Goal: Task Accomplishment & Management: Complete application form

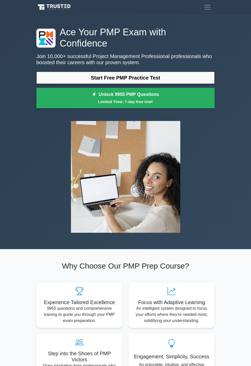
click at [65, 72] on link "Start Free PMP Practice Test" at bounding box center [125, 78] width 178 height 12
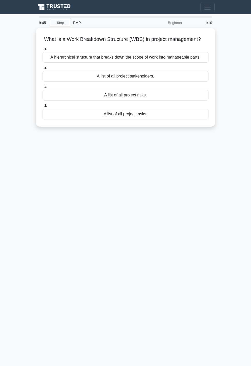
click at [169, 78] on div "A list of all project stakeholders." at bounding box center [125, 76] width 166 height 11
click at [42, 70] on input "b. A list of all project stakeholders." at bounding box center [42, 67] width 0 height 3
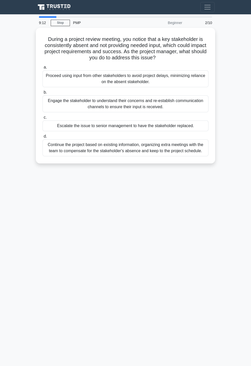
click at [144, 100] on div "Engage the stakeholder to understand their concerns and re-establish communicat…" at bounding box center [125, 103] width 166 height 17
click at [42, 94] on input "b. Engage the stakeholder to understand their concerns and re-establish communi…" at bounding box center [42, 92] width 0 height 3
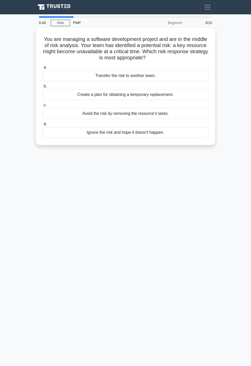
click at [168, 114] on div "Avoid the risk by removing the resource's tasks." at bounding box center [125, 113] width 166 height 11
click at [42, 107] on input "c. Avoid the risk by removing the resource's tasks." at bounding box center [42, 105] width 0 height 3
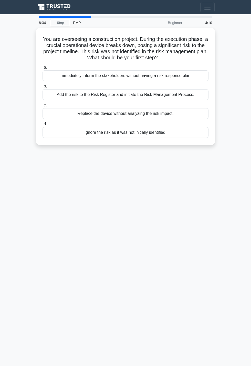
click at [179, 77] on div "Immediately inform the stakeholders without having a risk response plan." at bounding box center [125, 75] width 166 height 11
click at [42, 69] on input "a. Immediately inform the stakeholders without having a risk response plan." at bounding box center [42, 67] width 0 height 3
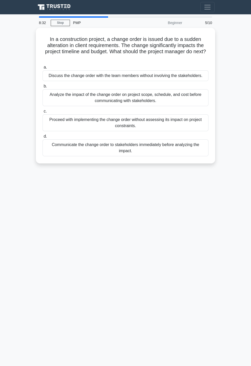
click at [140, 122] on div "Proceed with implementing the change order without assessing its impact on proj…" at bounding box center [125, 122] width 166 height 17
click at [42, 113] on input "c. Proceed with implementing the change order without assessing its impact on p…" at bounding box center [42, 111] width 0 height 3
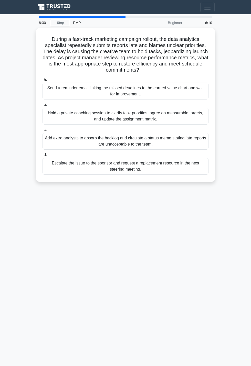
click at [163, 89] on div "Send a reminder email linking the missed deadlines to the earned value chart an…" at bounding box center [125, 91] width 166 height 17
click at [42, 81] on input "a. Send a reminder email linking the missed deadlines to the earned value chart…" at bounding box center [42, 79] width 0 height 3
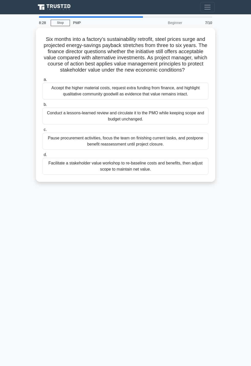
click at [141, 142] on div "Pause procurement activities, focus the team on finishing current tasks, and po…" at bounding box center [125, 141] width 166 height 17
click at [42, 132] on input "c. Pause procurement activities, focus the team on finishing current tasks, and…" at bounding box center [42, 129] width 0 height 3
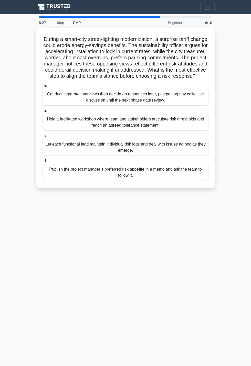
click at [153, 102] on div "Conduct separate interviews then decide on responses later, postponing any coll…" at bounding box center [125, 97] width 166 height 17
click at [42, 88] on input "a. Conduct separate interviews then decide on responses later, postponing any c…" at bounding box center [42, 85] width 0 height 3
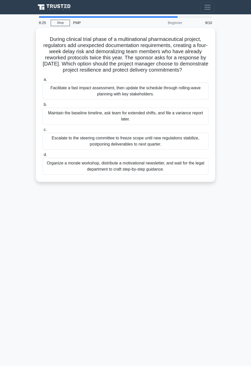
click at [142, 164] on div "Organize a morale workshop, distribute a motivational newsletter, and wait for …" at bounding box center [125, 166] width 166 height 17
click at [42, 157] on input "d. Organize a morale workshop, distribute a motivational newsletter, and wait f…" at bounding box center [42, 154] width 0 height 3
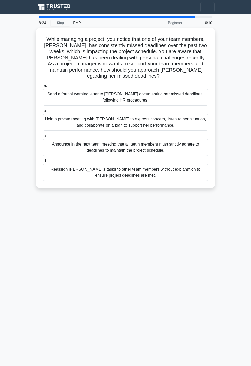
click at [162, 89] on div "Send a formal warning letter to Emma documenting her missed deadlines, followin…" at bounding box center [125, 97] width 166 height 17
click at [42, 88] on input "a. Send a formal warning letter to Emma documenting her missed deadlines, follo…" at bounding box center [42, 85] width 0 height 3
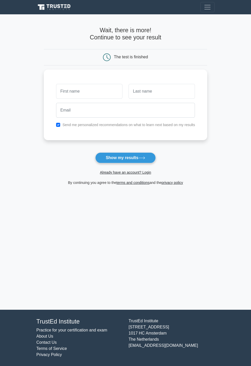
click at [94, 91] on input "text" at bounding box center [89, 91] width 66 height 15
click at [133, 157] on button "Show my results" at bounding box center [125, 158] width 60 height 11
click at [74, 91] on input "Fade" at bounding box center [89, 91] width 66 height 15
type input "Fadel"
click at [155, 89] on input "text" at bounding box center [162, 91] width 66 height 15
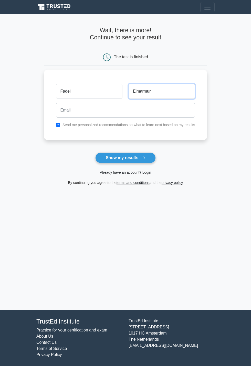
type input "Elmarmuri"
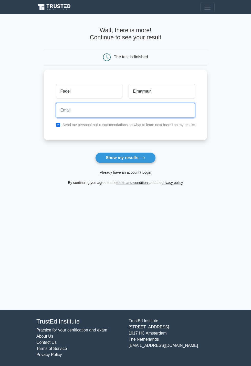
click at [170, 110] on input "email" at bounding box center [125, 110] width 139 height 15
type input "fadelelmarmuri@gmail.com"
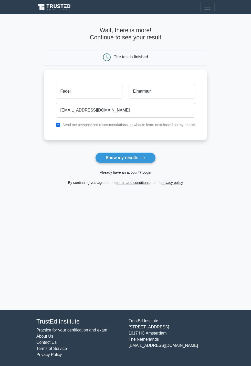
click at [128, 157] on button "Show my results" at bounding box center [125, 158] width 60 height 11
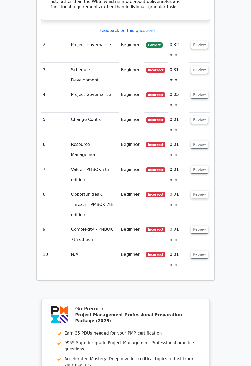
scroll to position [685, 0]
